Goal: Transaction & Acquisition: Purchase product/service

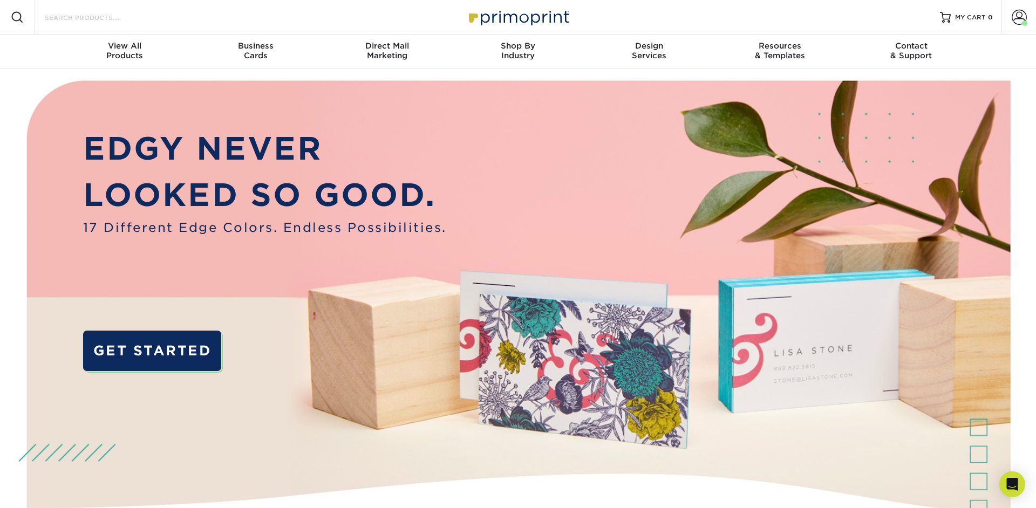
click at [135, 20] on input "Search Products" at bounding box center [96, 17] width 105 height 13
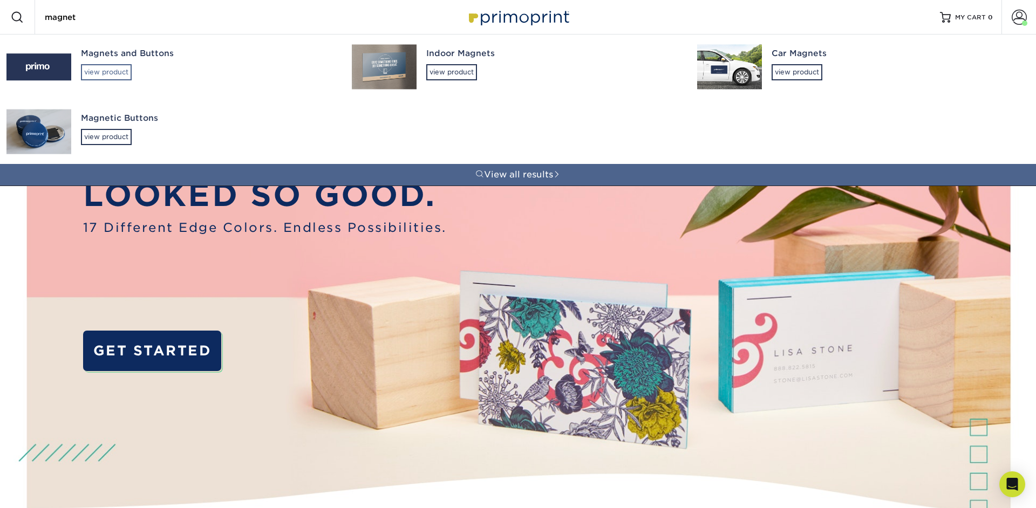
type input "magnet"
click at [112, 72] on div "view product" at bounding box center [106, 72] width 51 height 16
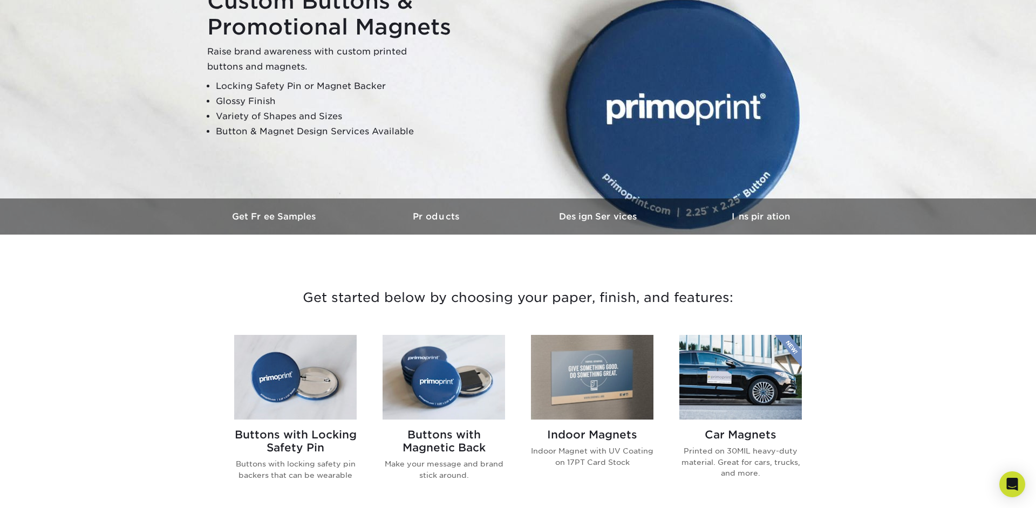
scroll to position [261, 0]
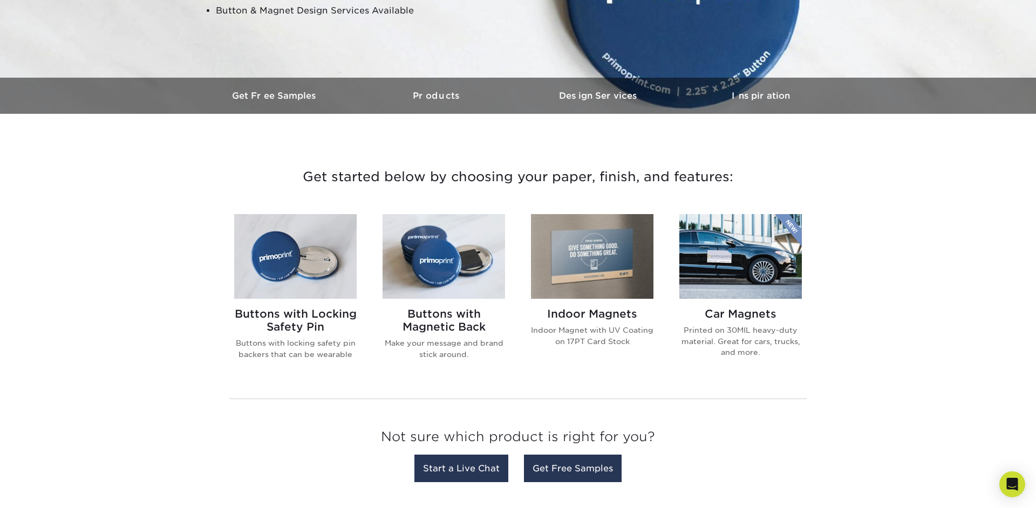
click at [621, 250] on img at bounding box center [592, 256] width 123 height 85
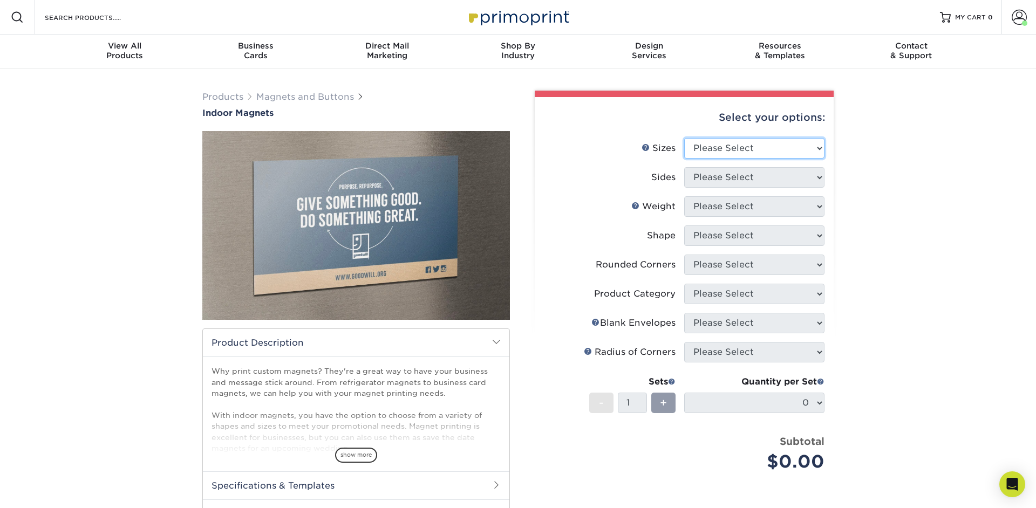
select select "3.00x4.00"
click option "3" x 4"" at bounding box center [0, 0] width 0 height 0
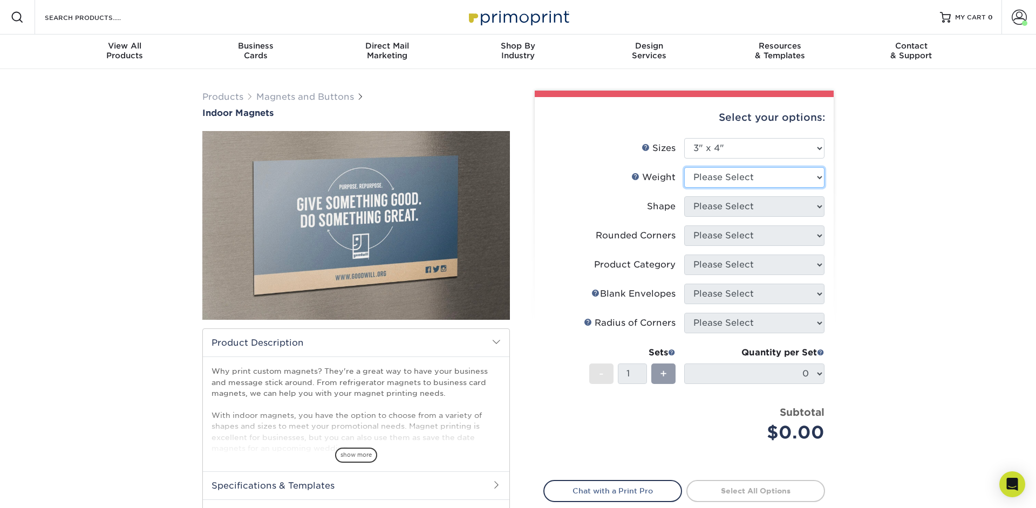
select select "MAGNET"
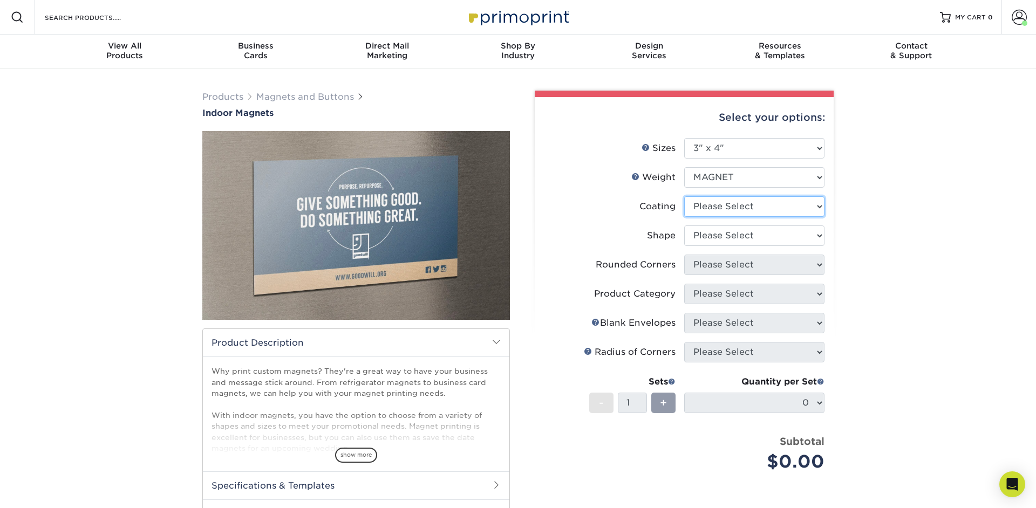
select select "3e7618de-abca-4bda-9f97-8b9129e913d8"
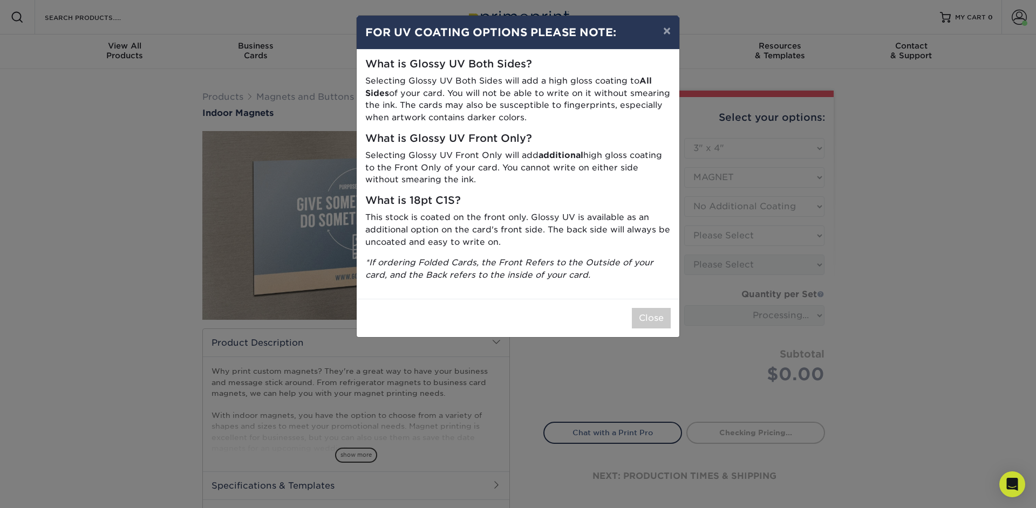
click at [729, 225] on div "× FOR UV COATING OPTIONS PLEASE NOTE: What is Glossy UV Both Sides? Selecting G…" at bounding box center [518, 254] width 1036 height 508
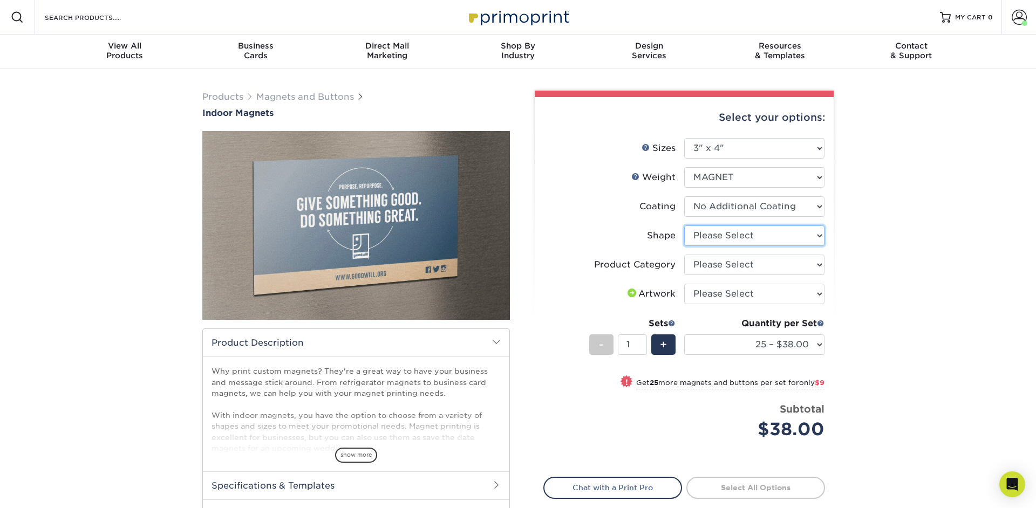
select select "standard"
select select "94f3b56e-8c08-41aa-8555-5876b16679e9"
click option "Standard Magnets" at bounding box center [0, 0] width 0 height 0
select select "upload"
click option "I will upload files" at bounding box center [0, 0] width 0 height 0
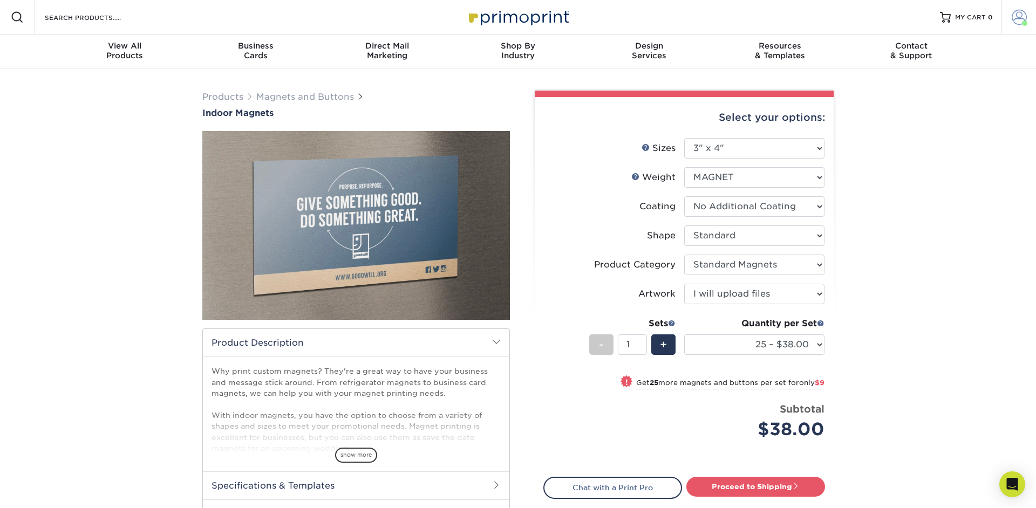
click at [1014, 19] on span at bounding box center [1019, 17] width 15 height 15
click at [915, 111] on link "Order History" at bounding box center [955, 118] width 135 height 15
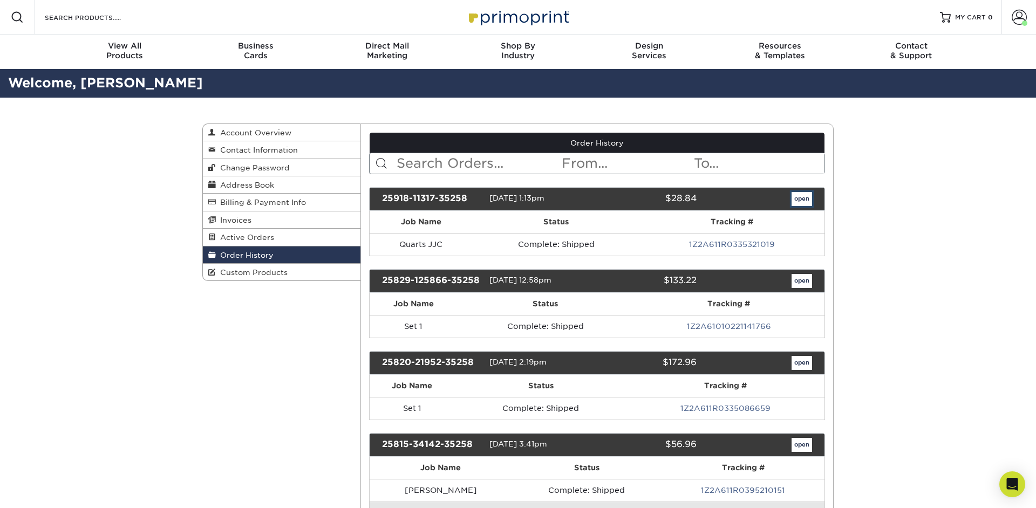
click at [798, 200] on link "open" at bounding box center [802, 199] width 21 height 14
